Goal: Transaction & Acquisition: Purchase product/service

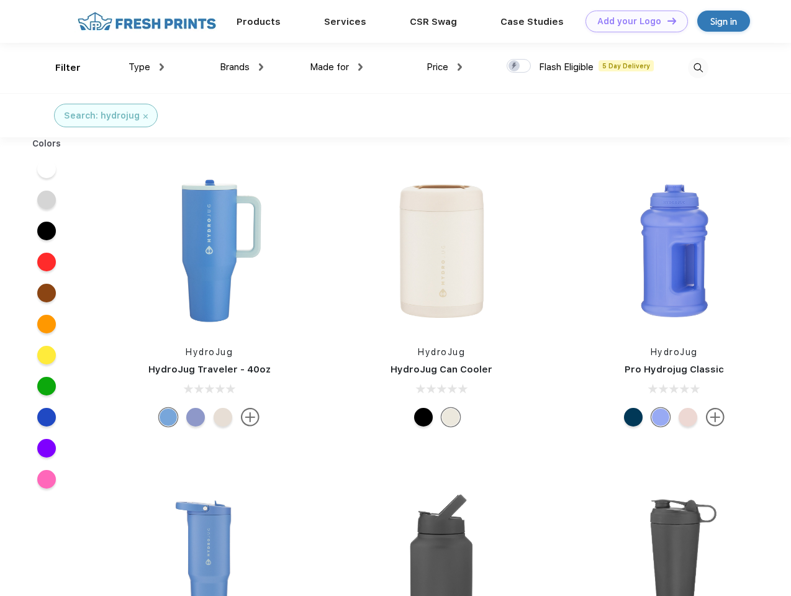
click at [632, 21] on link "Add your Logo Design Tool" at bounding box center [636, 22] width 102 height 22
click at [0, 0] on div "Design Tool" at bounding box center [0, 0] width 0 height 0
click at [666, 20] on link "Add your Logo Design Tool" at bounding box center [636, 22] width 102 height 22
click at [60, 68] on div "Filter" at bounding box center [67, 68] width 25 height 14
click at [147, 67] on span "Type" at bounding box center [140, 66] width 22 height 11
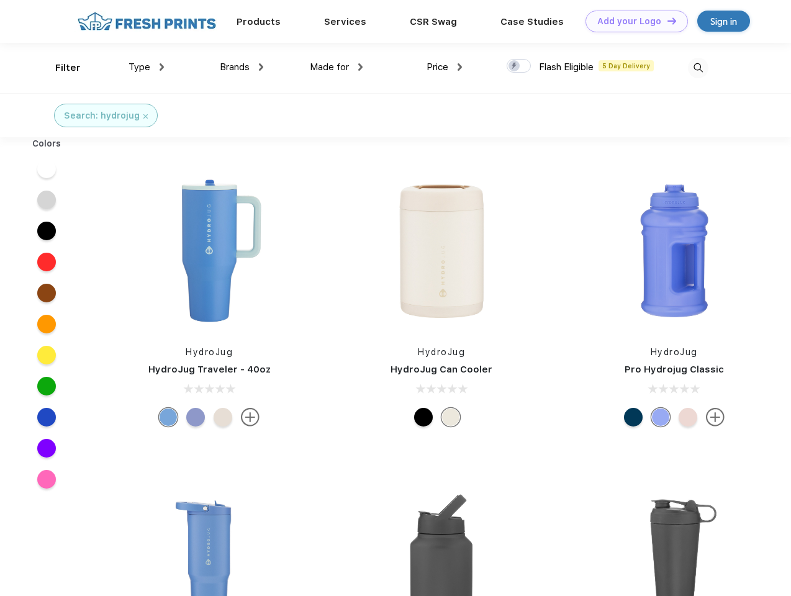
click at [241, 67] on span "Brands" at bounding box center [235, 66] width 30 height 11
click at [336, 67] on span "Made for" at bounding box center [329, 66] width 39 height 11
click at [444, 67] on span "Price" at bounding box center [437, 66] width 22 height 11
click at [519, 66] on div at bounding box center [519, 66] width 24 height 14
click at [515, 66] on input "checkbox" at bounding box center [511, 62] width 8 height 8
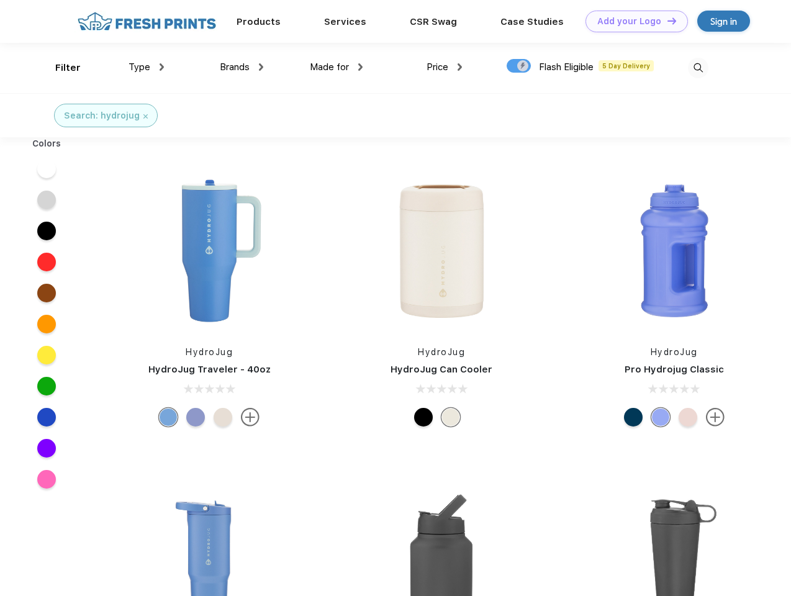
click at [698, 68] on img at bounding box center [698, 68] width 20 height 20
